Goal: Transaction & Acquisition: Purchase product/service

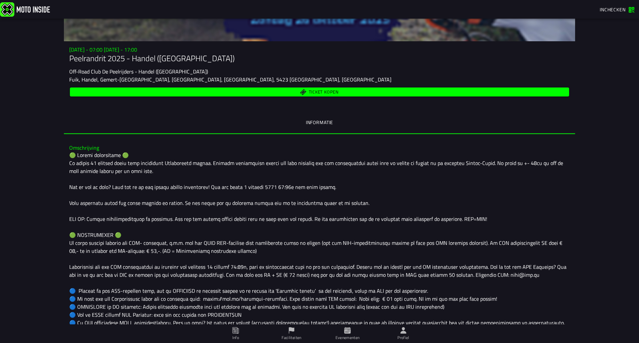
scroll to position [59, 0]
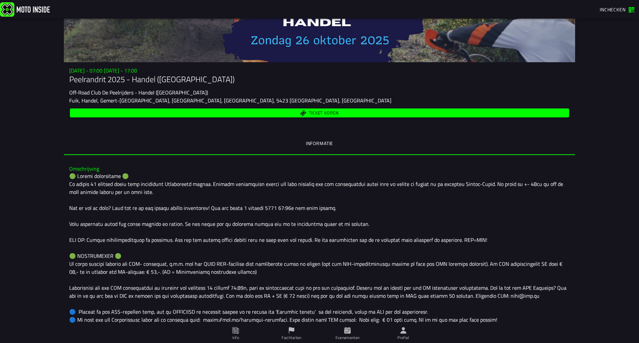
click at [326, 112] on span "Ticket kopen" at bounding box center [324, 113] width 30 height 4
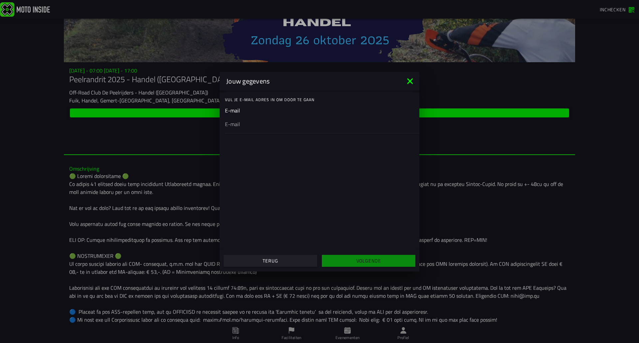
click at [287, 111] on ion-input "E-mail" at bounding box center [319, 119] width 189 height 27
click at [255, 128] on div at bounding box center [319, 123] width 189 height 19
click at [255, 128] on input "email" at bounding box center [319, 124] width 189 height 8
type input "[EMAIL_ADDRESS][DOMAIN_NAME]"
click at [0, 0] on slot "Volgende" at bounding box center [0, 0] width 0 height 0
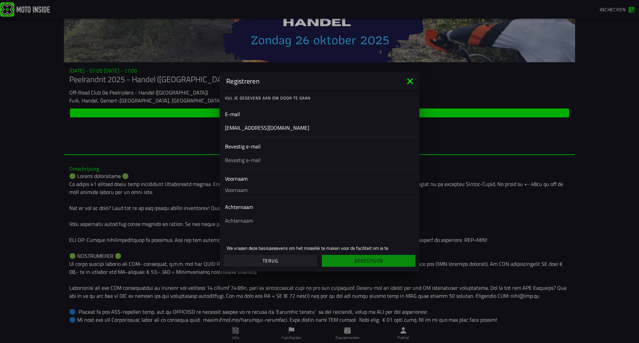
scroll to position [0, 0]
click at [245, 161] on input "text" at bounding box center [319, 161] width 189 height 8
type input "[EMAIL_ADDRESS][DOMAIN_NAME]"
type input "[PERSON_NAME]"
type input "Vermulst"
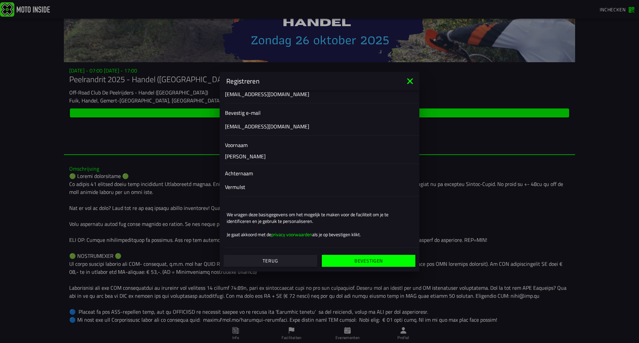
scroll to position [36, 0]
click at [0, 0] on slot "Bevestigen" at bounding box center [0, 0] width 0 height 0
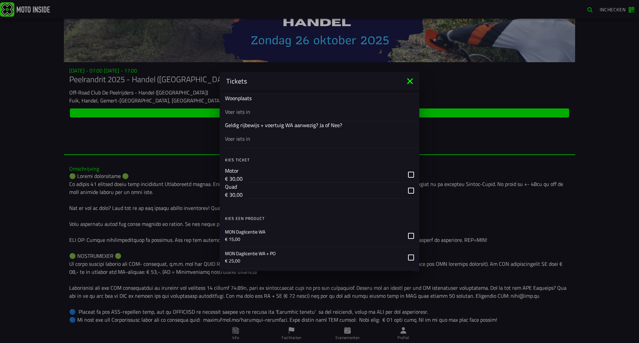
scroll to position [440, 0]
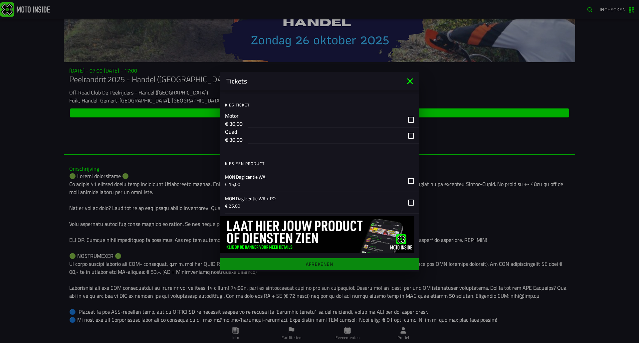
click at [145, 198] on ion-backdrop at bounding box center [319, 171] width 639 height 343
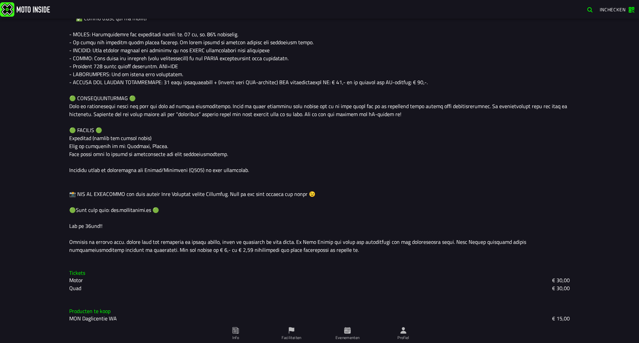
scroll to position [492, 0]
